Goal: Task Accomplishment & Management: Use online tool/utility

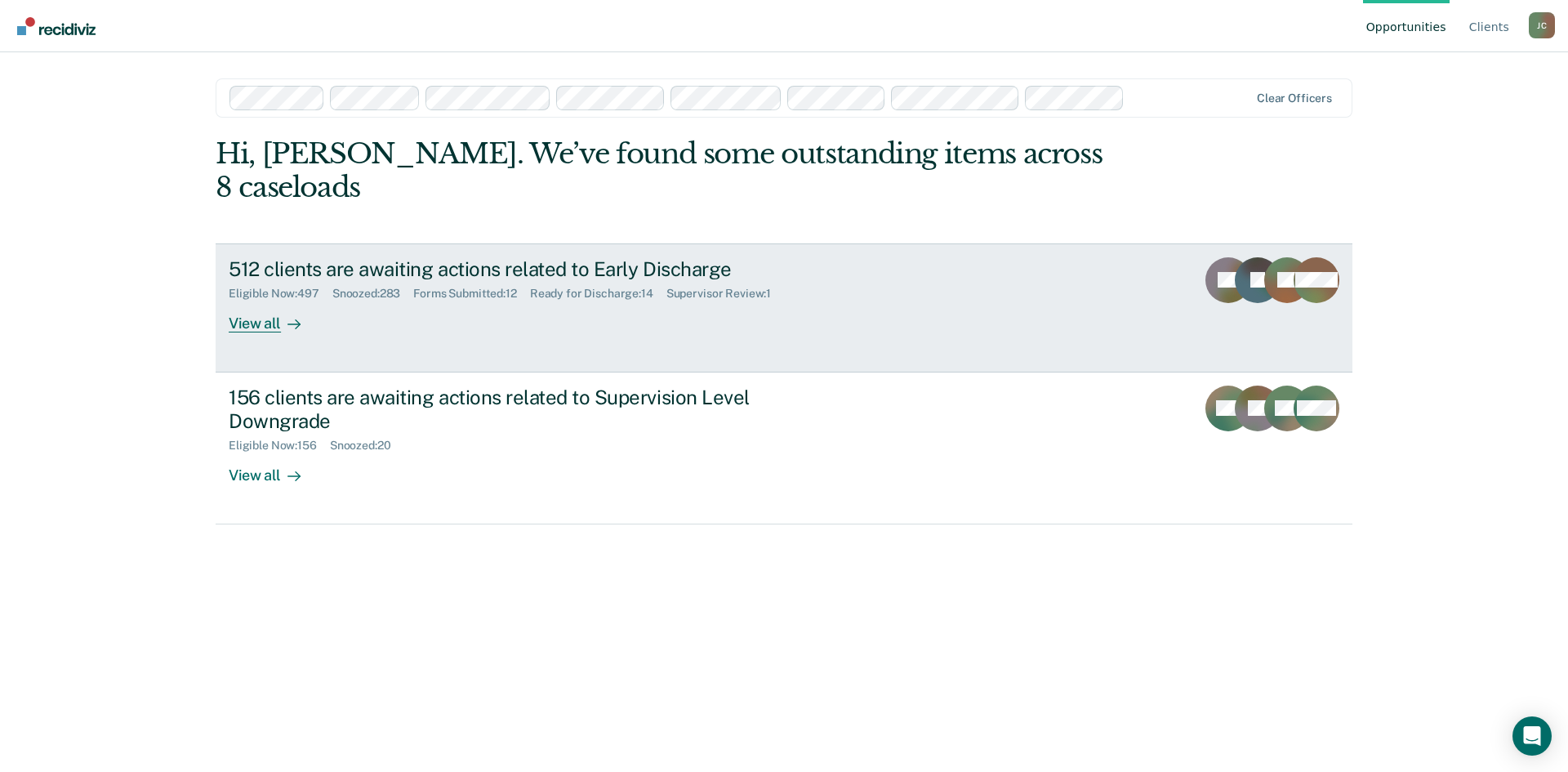
click at [511, 257] on div "512 clients are awaiting actions related to Early Discharge" at bounding box center [515, 269] width 573 height 24
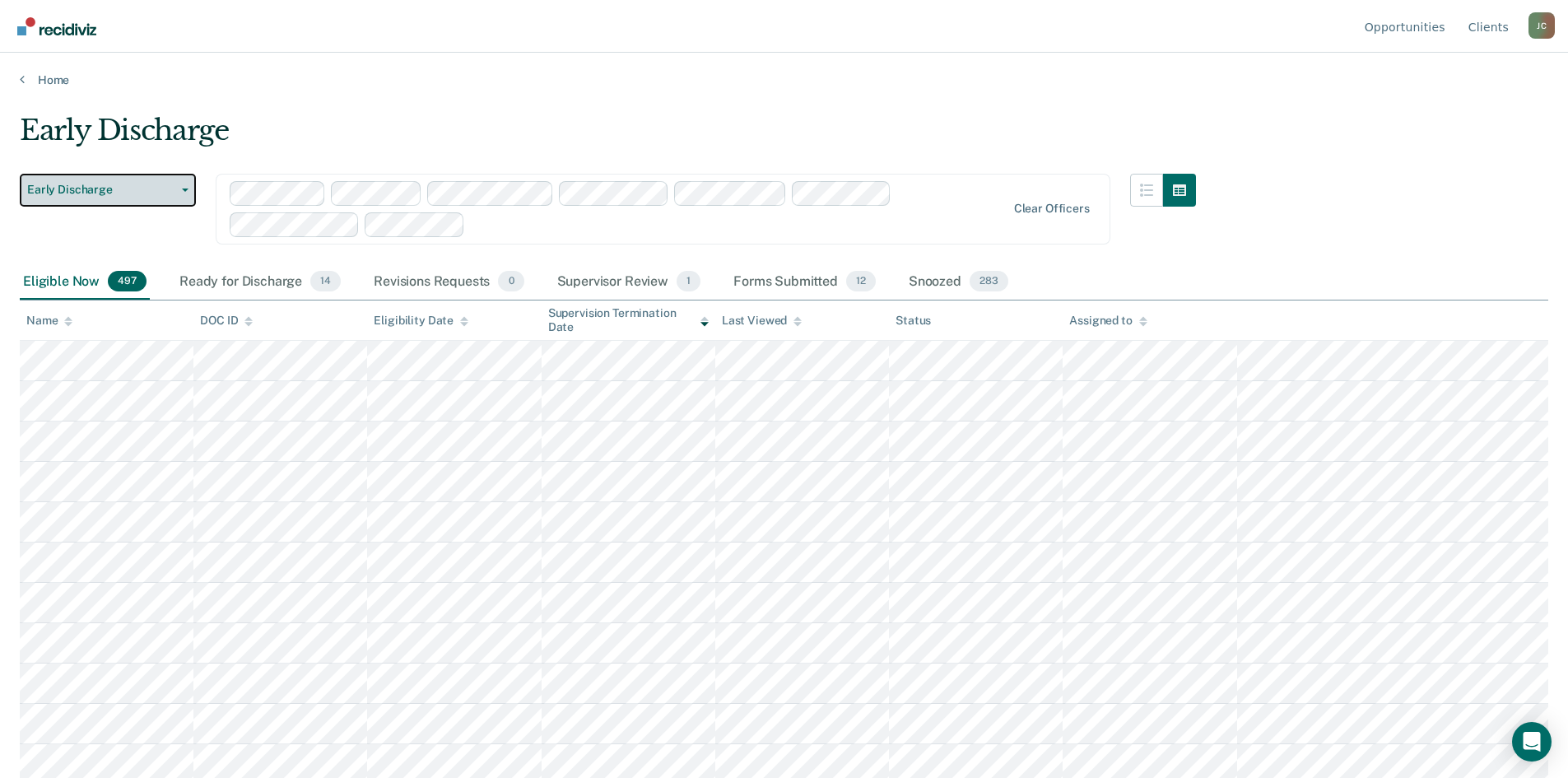
click at [185, 195] on button "Early Discharge" at bounding box center [108, 190] width 176 height 33
click at [159, 252] on div "Early Discharge Supervision Level Downgrade" at bounding box center [111, 226] width 183 height 66
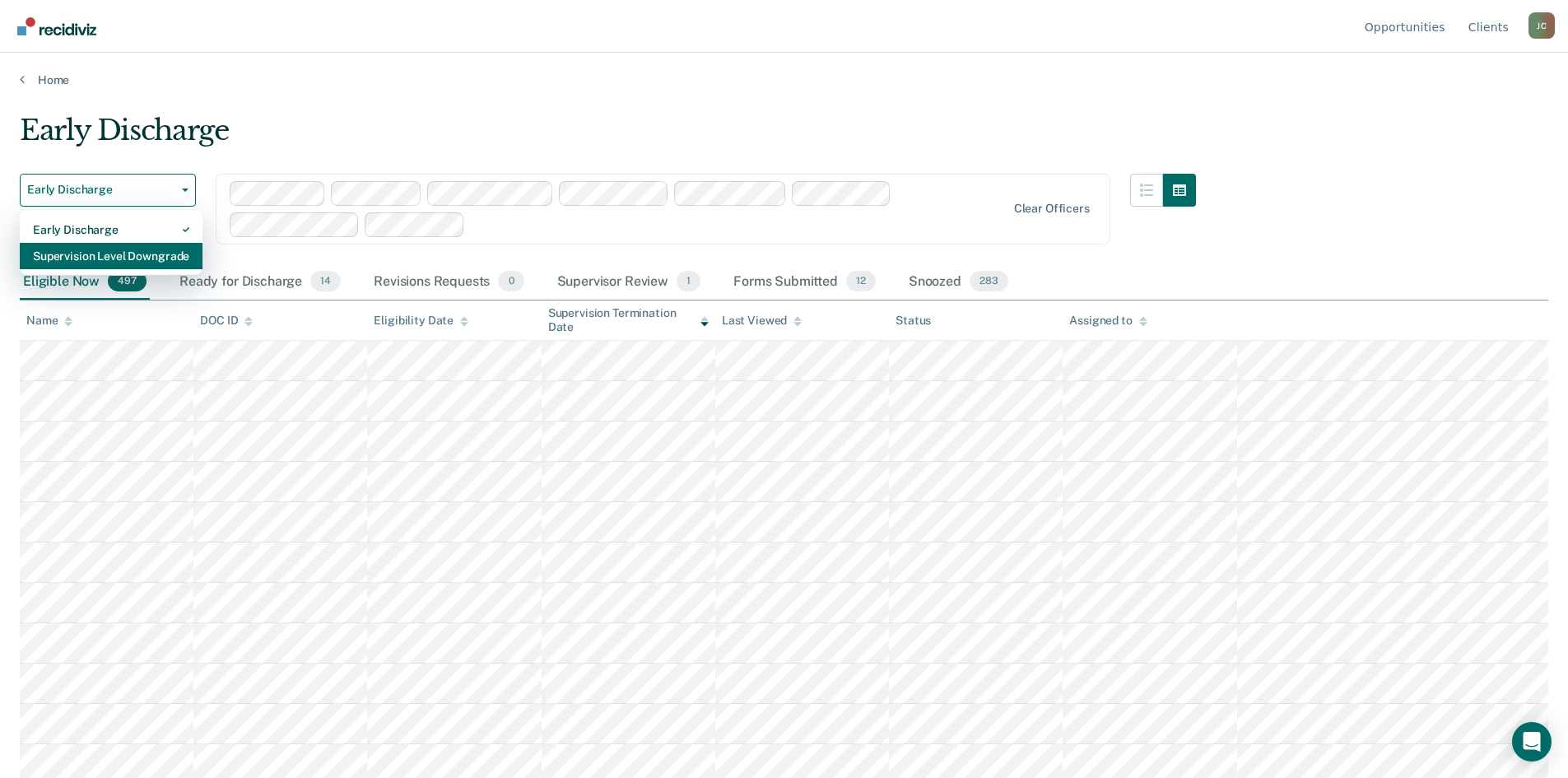
click at [147, 260] on div "Supervision Level Downgrade" at bounding box center [110, 257] width 156 height 27
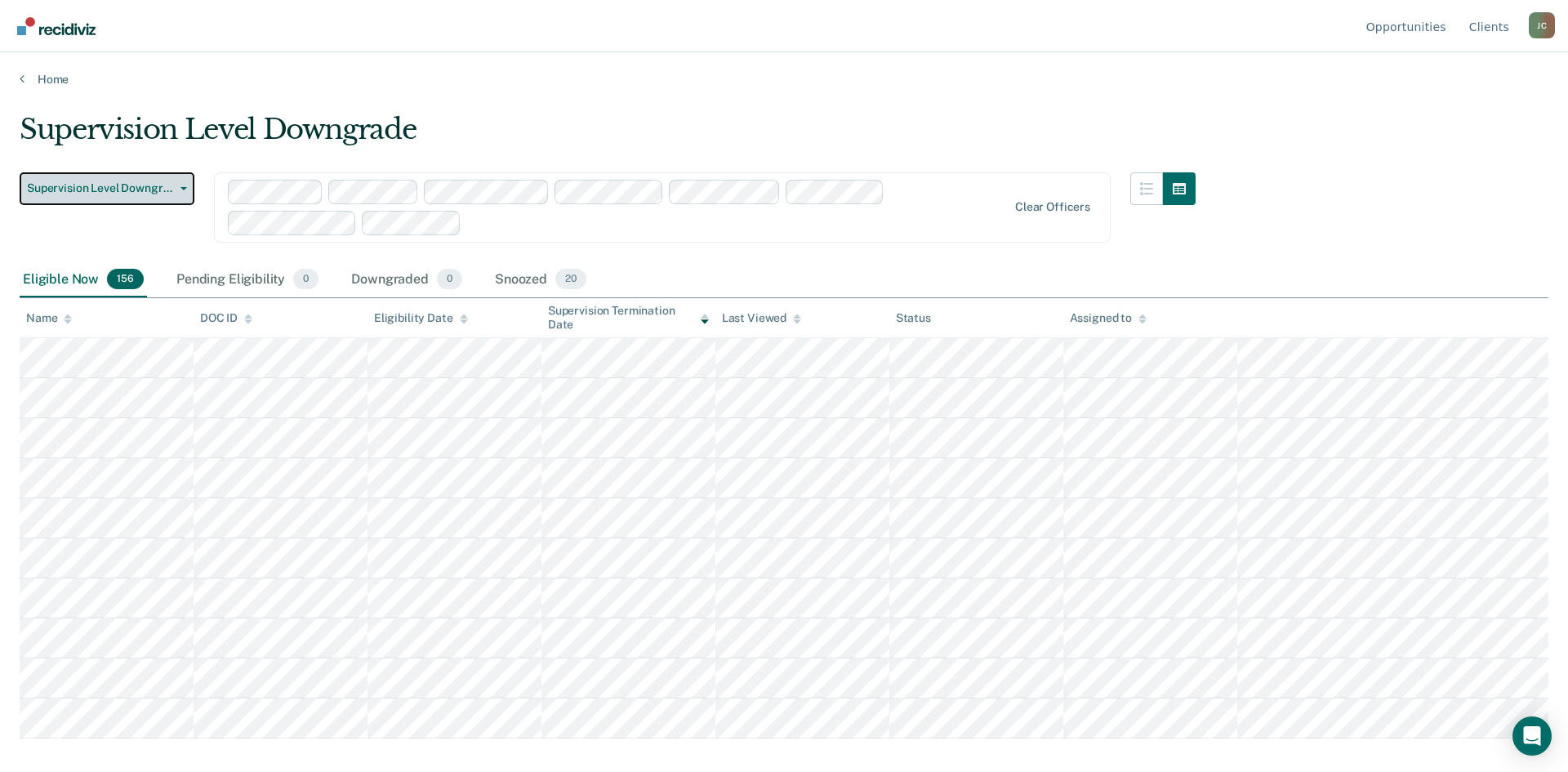
click at [119, 192] on span "Supervision Level Downgrade" at bounding box center [100, 188] width 147 height 14
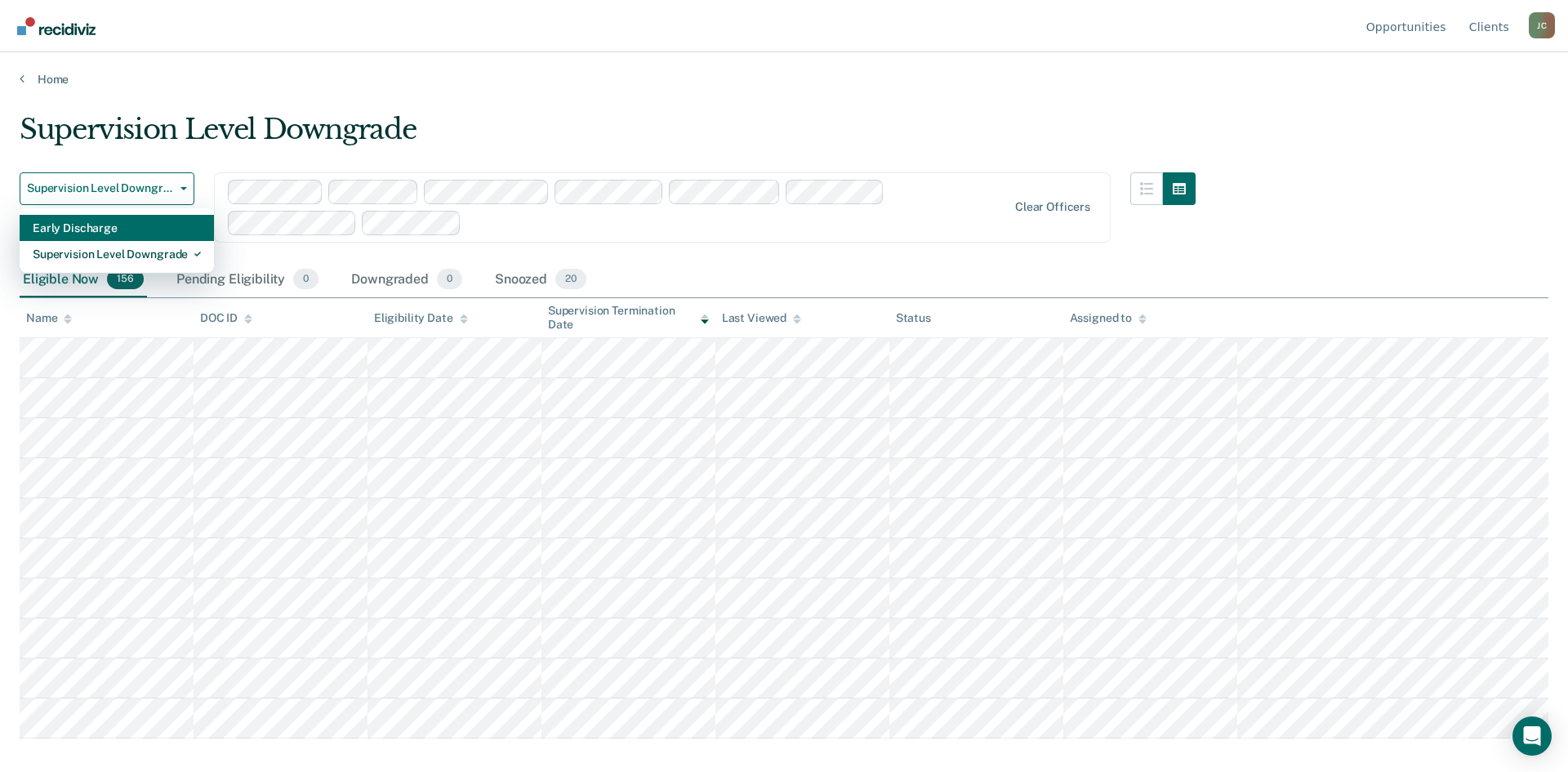
click at [109, 228] on div "Early Discharge" at bounding box center [116, 228] width 168 height 27
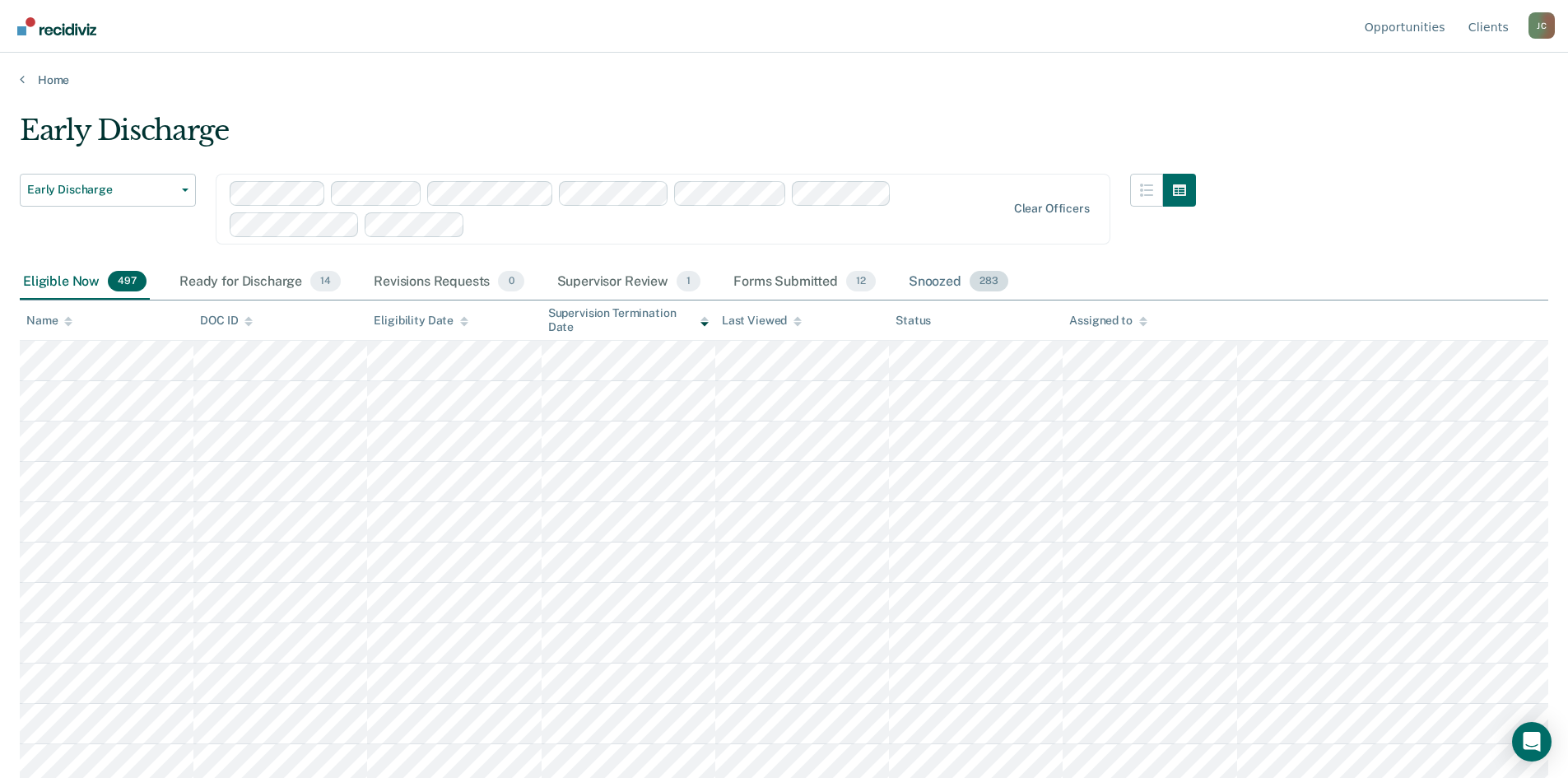
click at [930, 275] on div "Snoozed 283" at bounding box center [958, 282] width 106 height 36
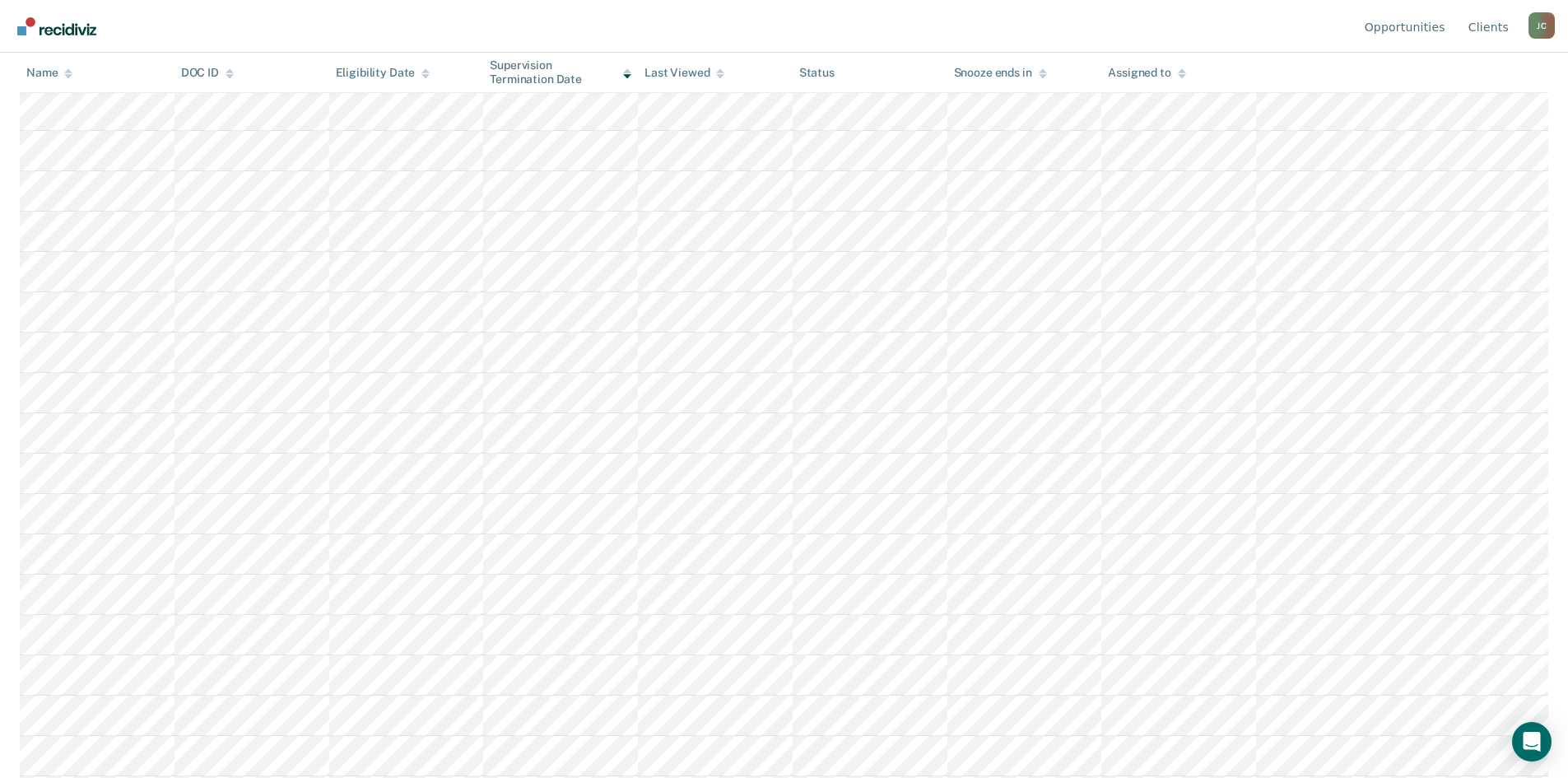
scroll to position [806, 0]
